Goal: Information Seeking & Learning: Learn about a topic

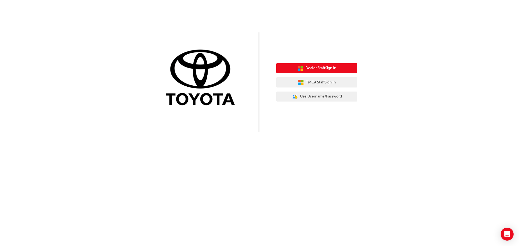
click at [314, 68] on span "Dealer Staff Sign In" at bounding box center [321, 68] width 31 height 6
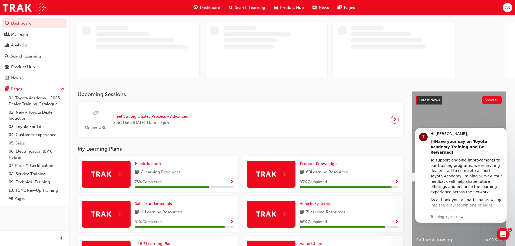
click at [255, 9] on span "Search Learning" at bounding box center [250, 8] width 30 height 6
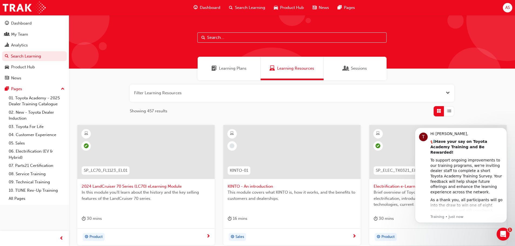
click at [228, 71] on span "Learning Plans" at bounding box center [233, 68] width 28 height 6
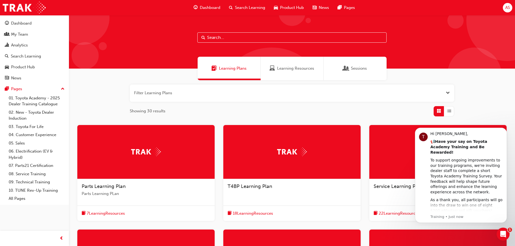
click at [211, 5] on span "Dashboard" at bounding box center [210, 8] width 21 height 6
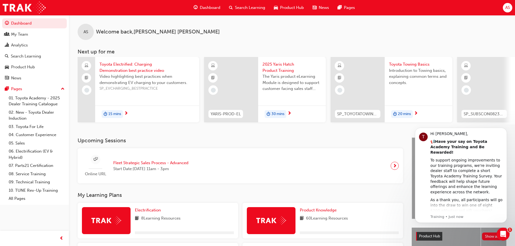
click at [168, 166] on span "Fleet Strategic Sales Process - Advanced" at bounding box center [150, 163] width 75 height 6
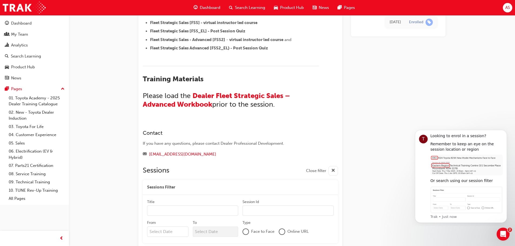
scroll to position [404, 0]
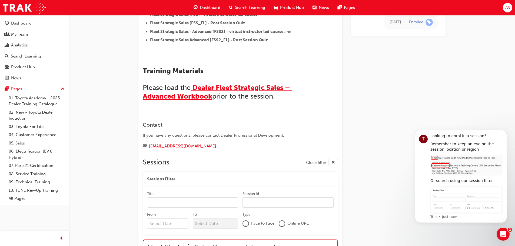
click at [202, 96] on span "Dealer Fleet Strategic Sales – Advanced Workbook" at bounding box center [217, 92] width 149 height 17
